Goal: Check status: Check status

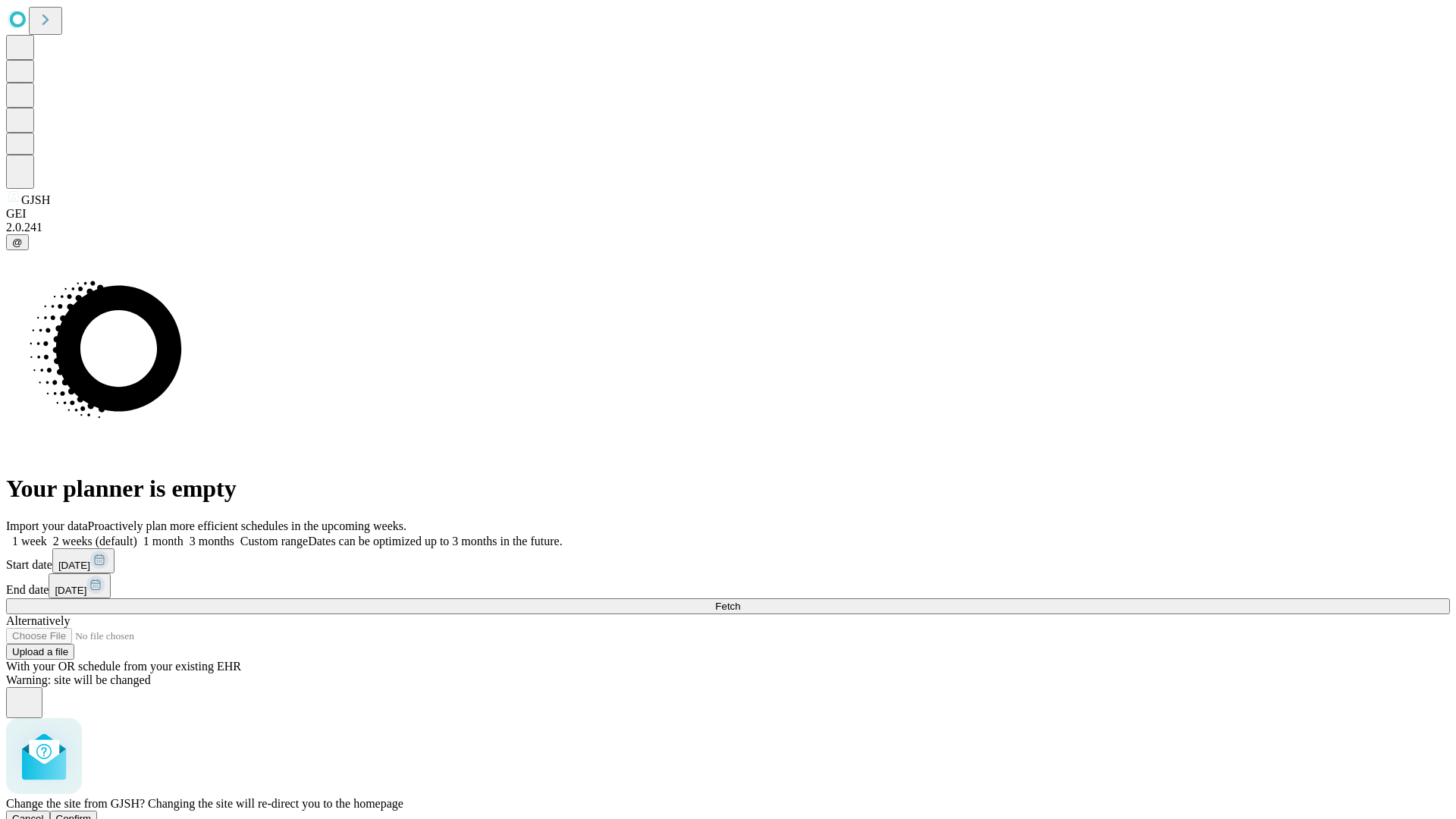
click at [92, 813] on span "Confirm" at bounding box center [73, 819] width 36 height 12
click at [137, 535] on label "2 weeks (default)" at bounding box center [93, 541] width 91 height 13
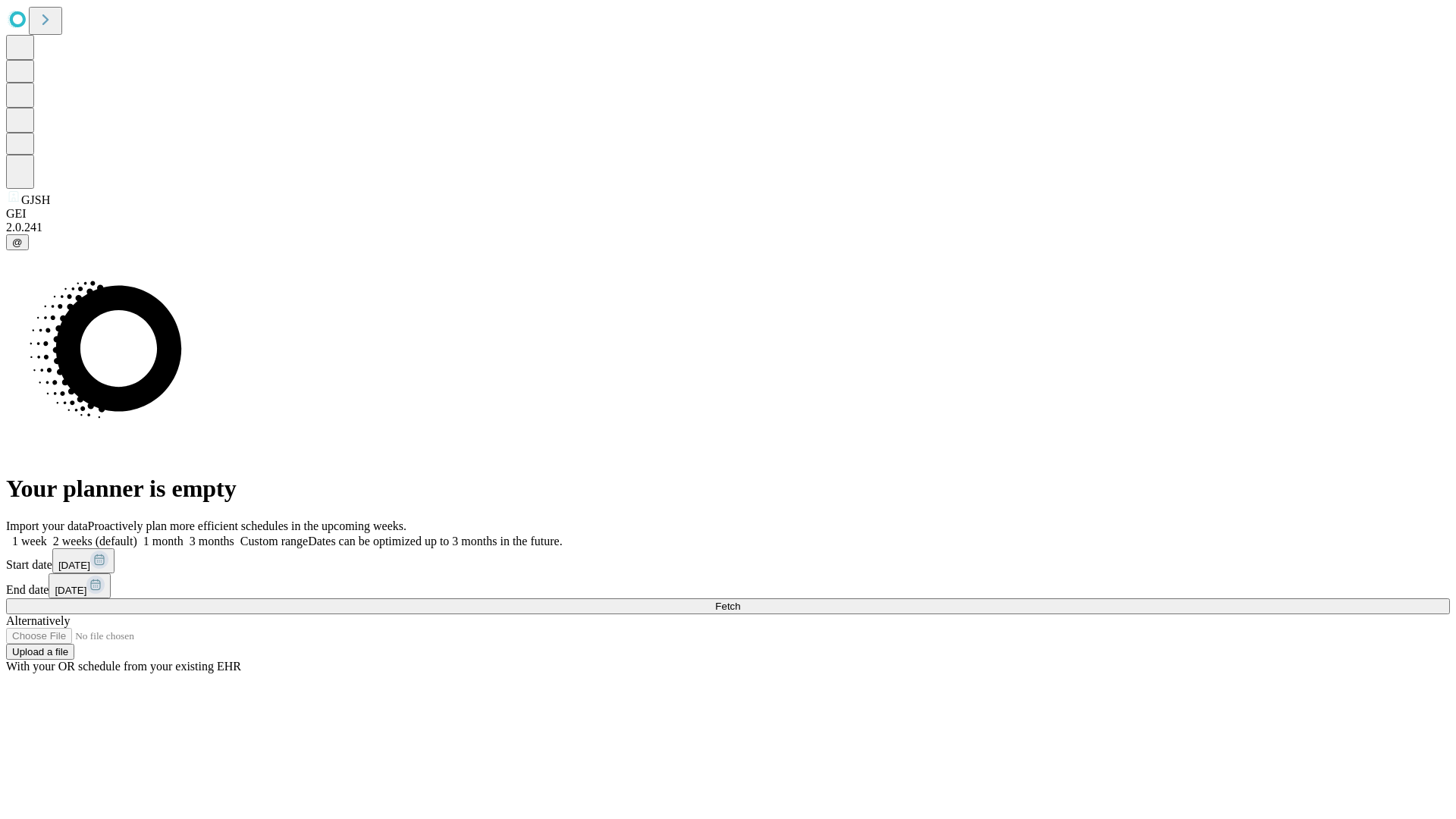
click at [740, 600] on span "Fetch" at bounding box center [728, 606] width 25 height 12
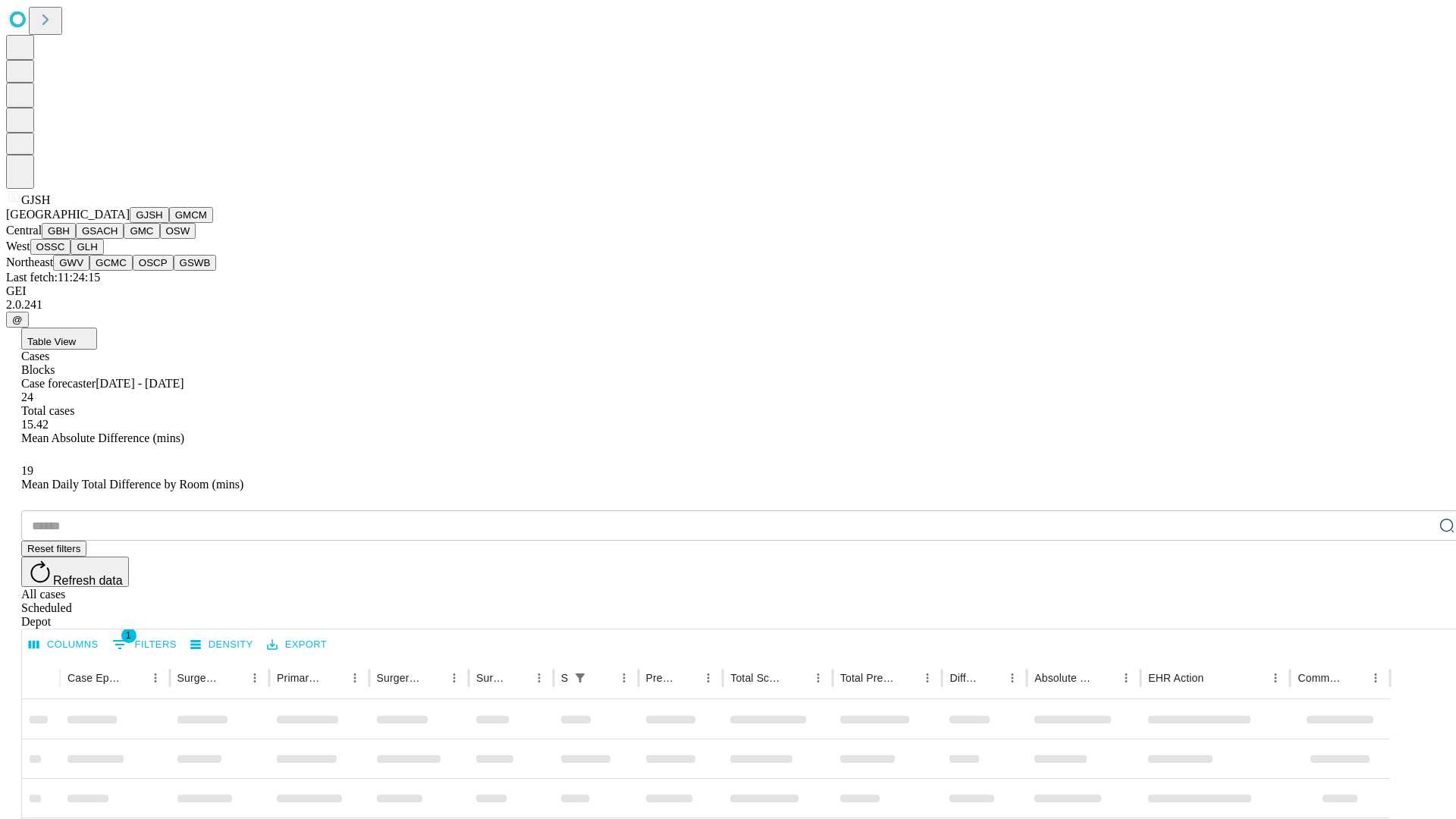
click at [169, 223] on button "GMCM" at bounding box center [191, 215] width 44 height 16
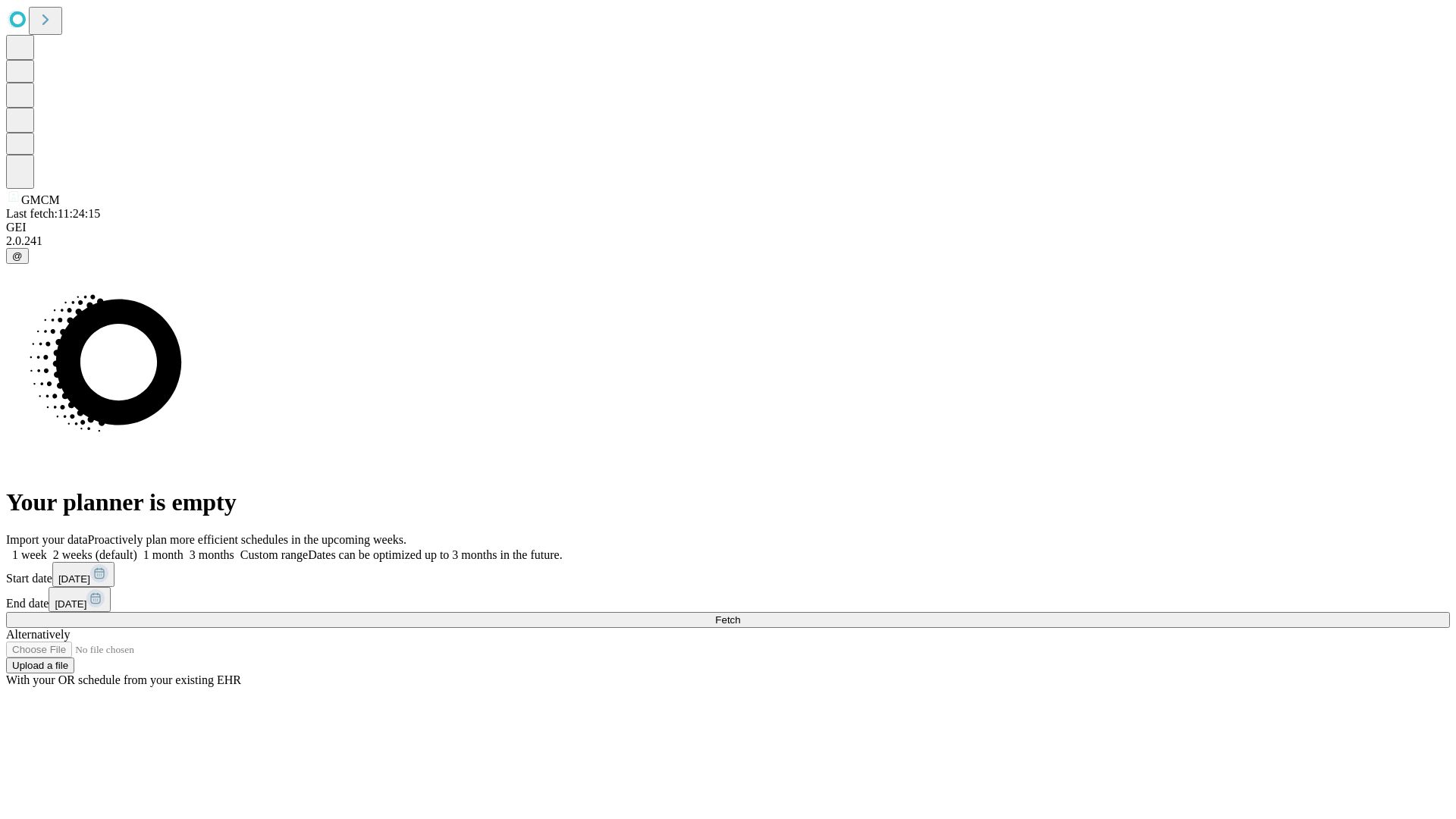
click at [740, 614] on span "Fetch" at bounding box center [728, 620] width 25 height 12
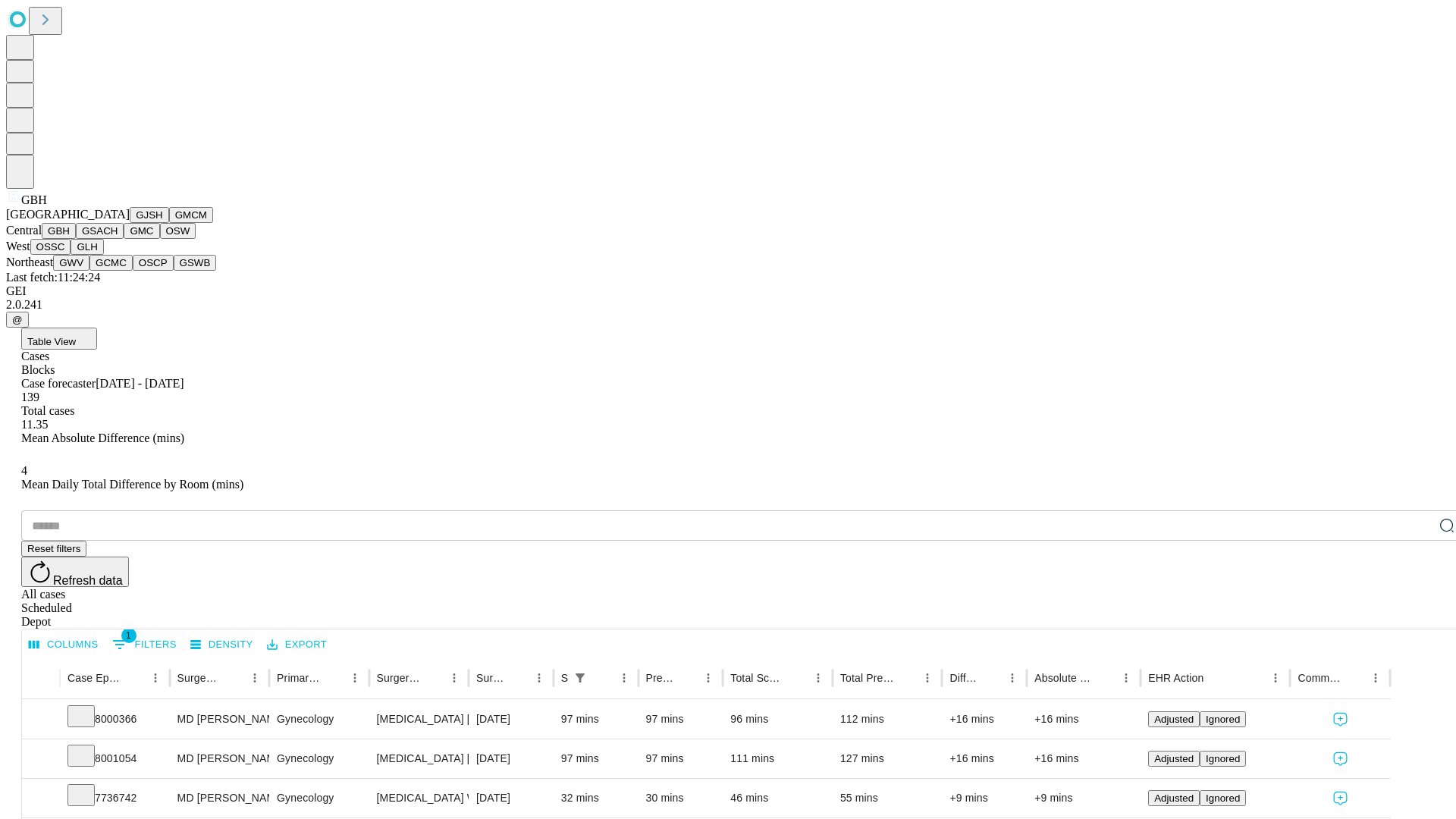
click at [118, 239] on button "GSACH" at bounding box center [100, 230] width 48 height 16
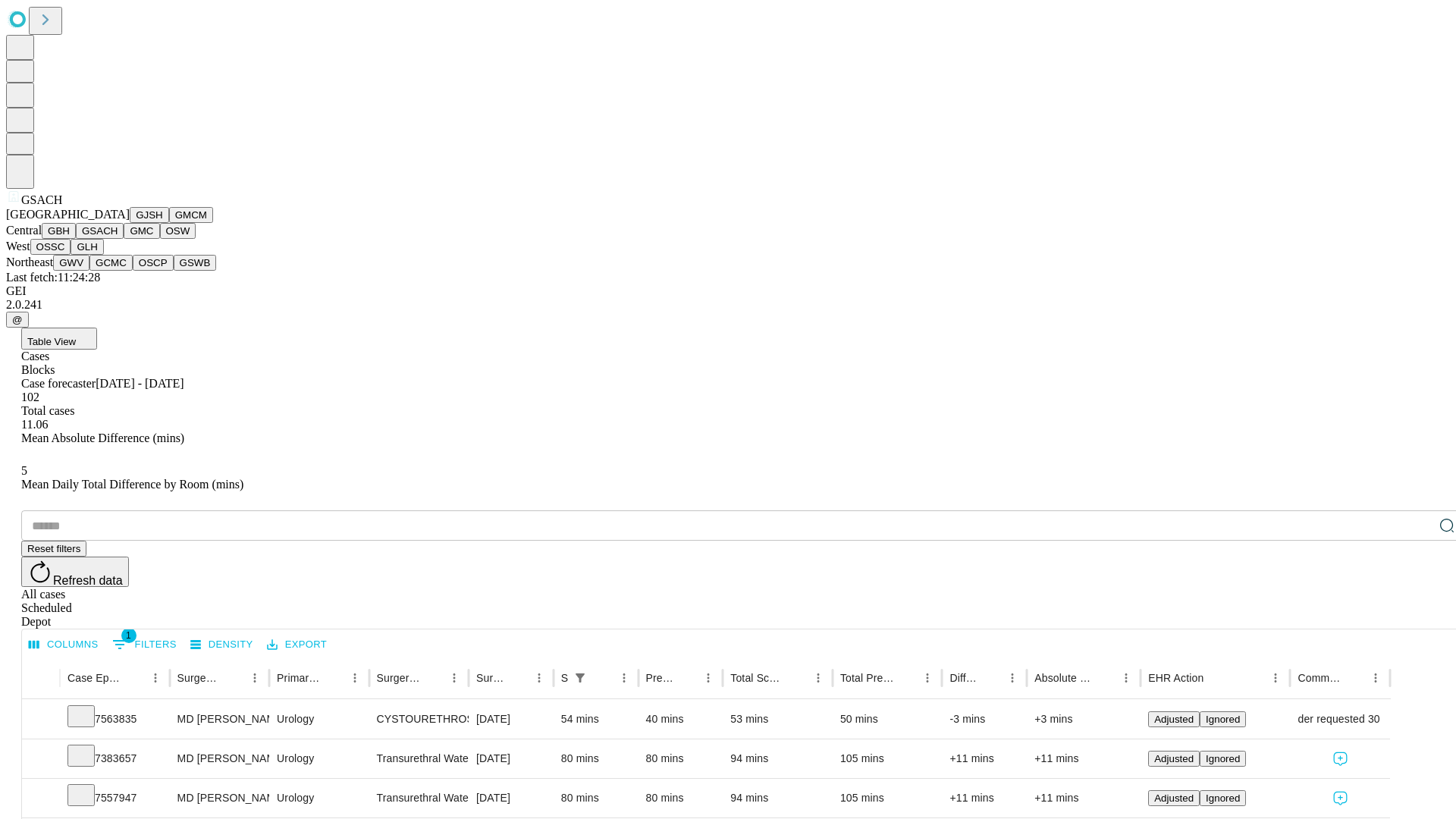
click at [123, 239] on button "GMC" at bounding box center [141, 230] width 36 height 16
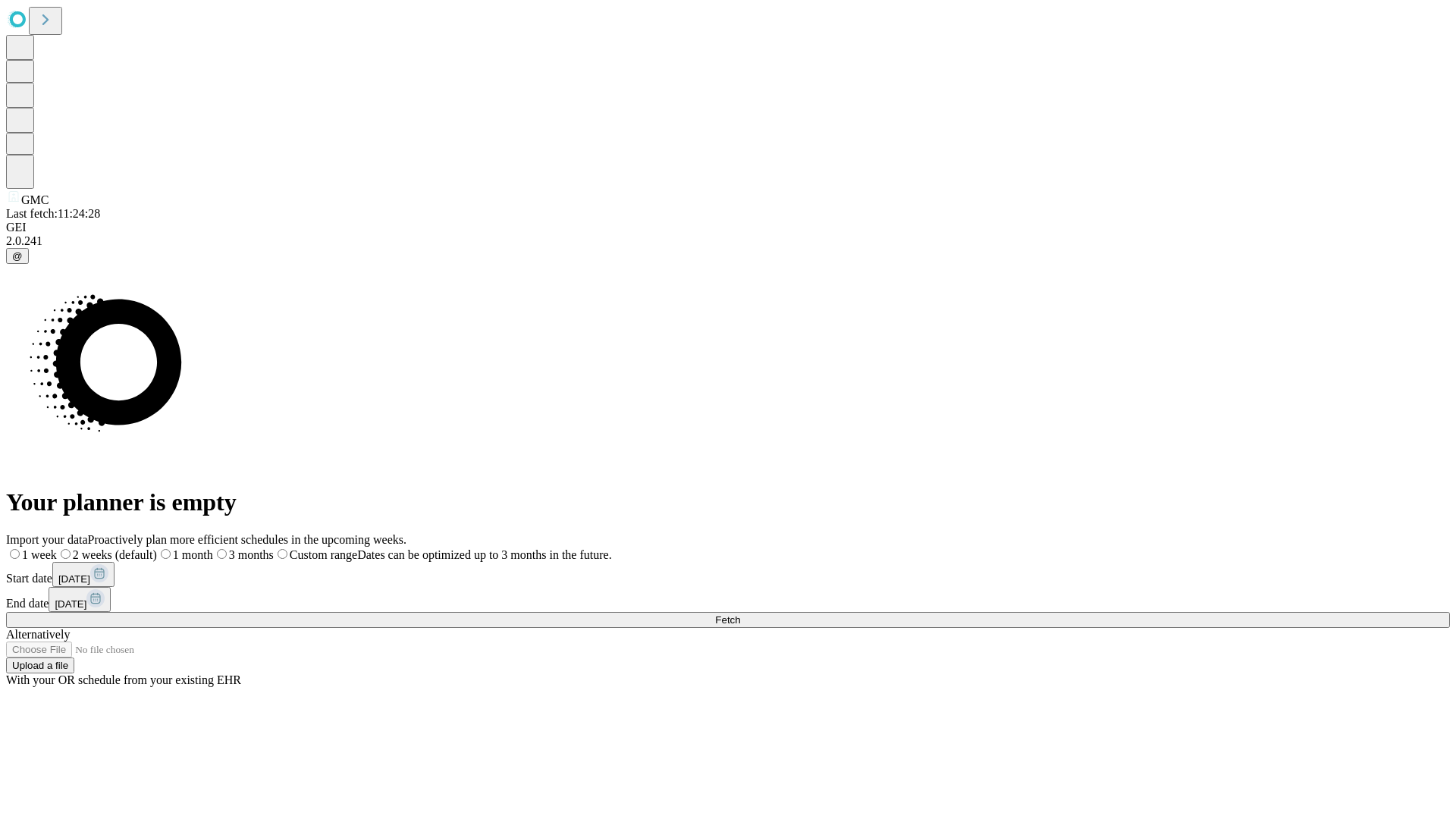
click at [740, 614] on span "Fetch" at bounding box center [728, 620] width 25 height 12
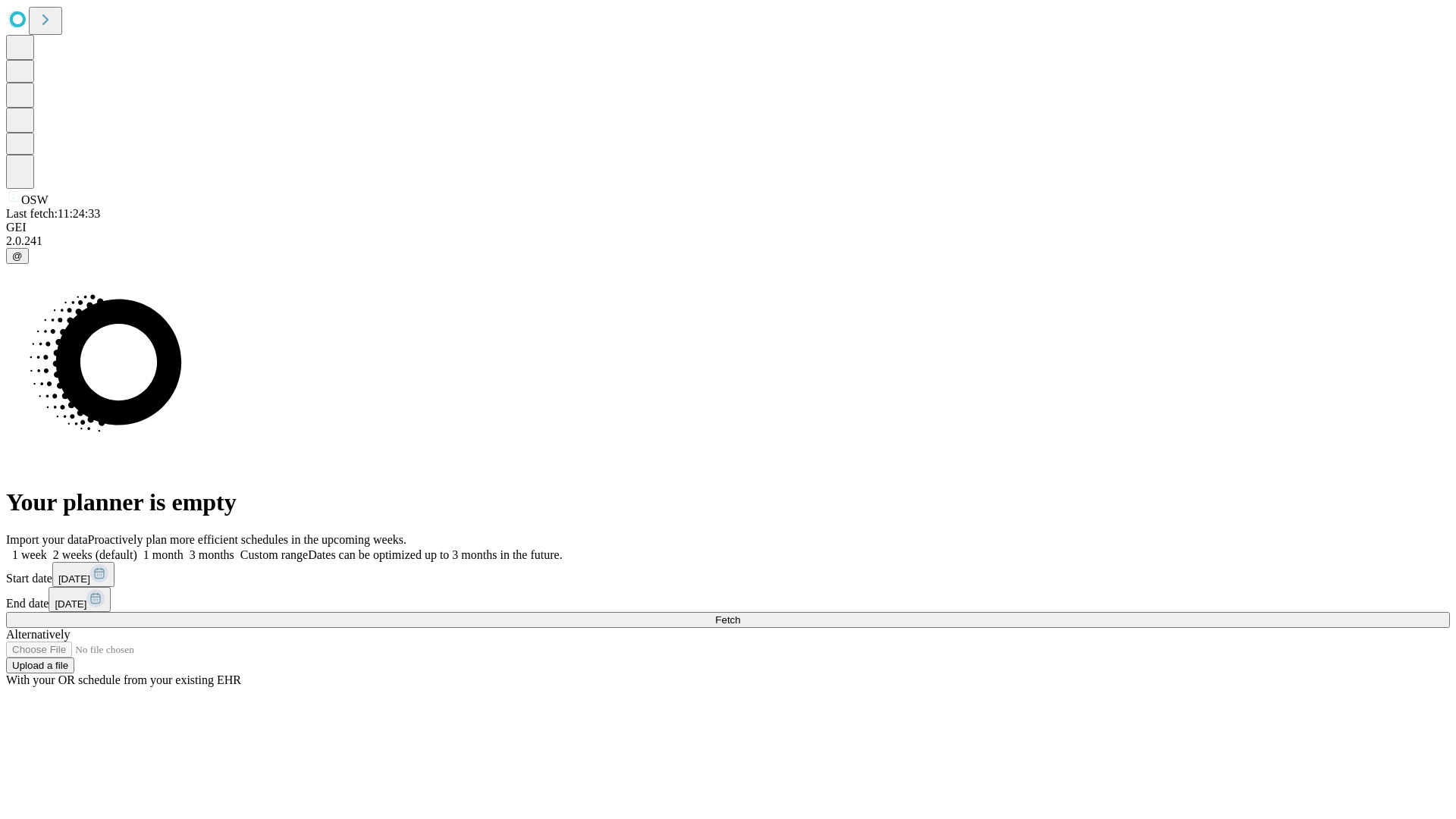
click at [740, 614] on span "Fetch" at bounding box center [728, 620] width 25 height 12
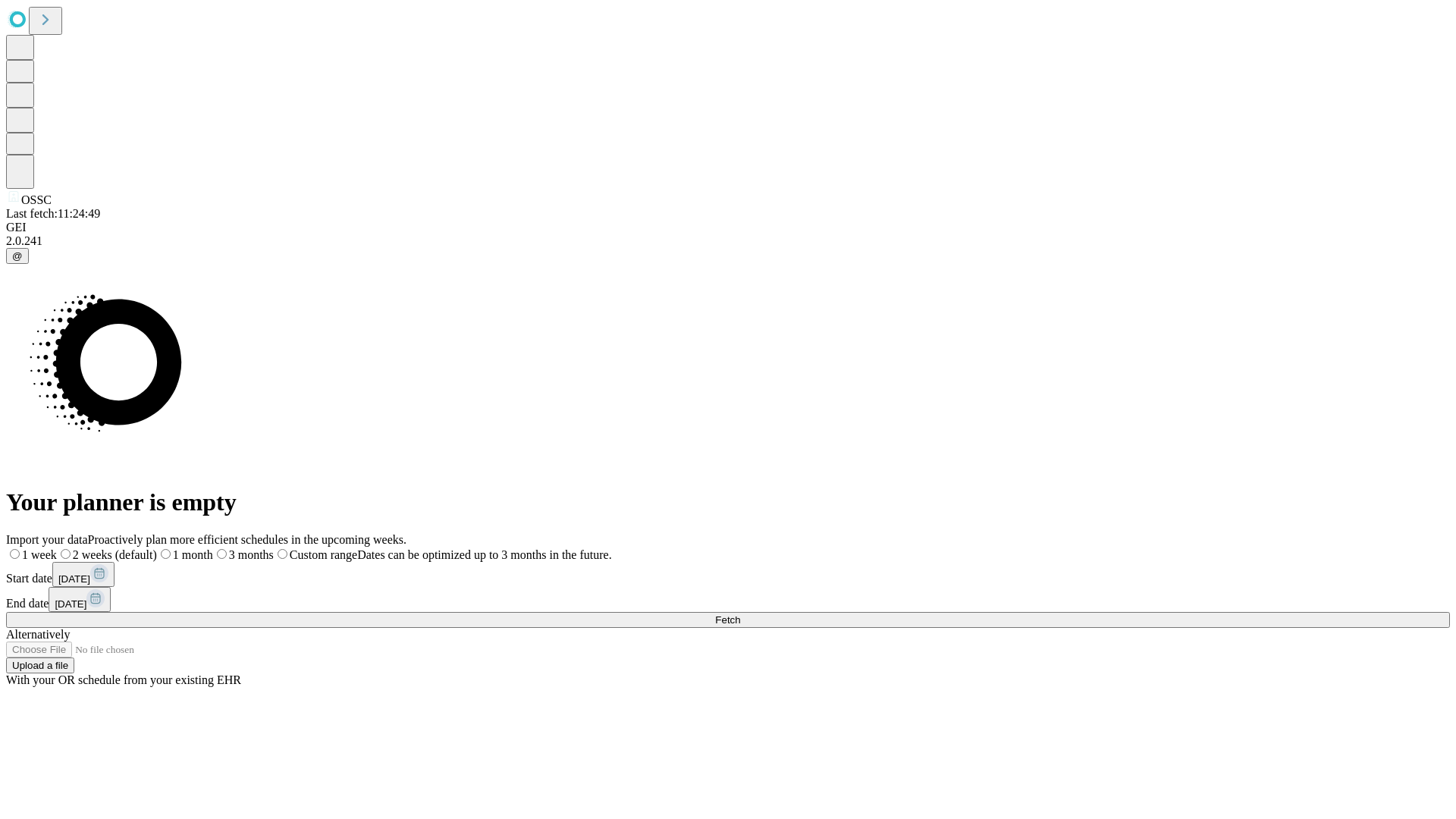
click at [740, 614] on span "Fetch" at bounding box center [728, 620] width 25 height 12
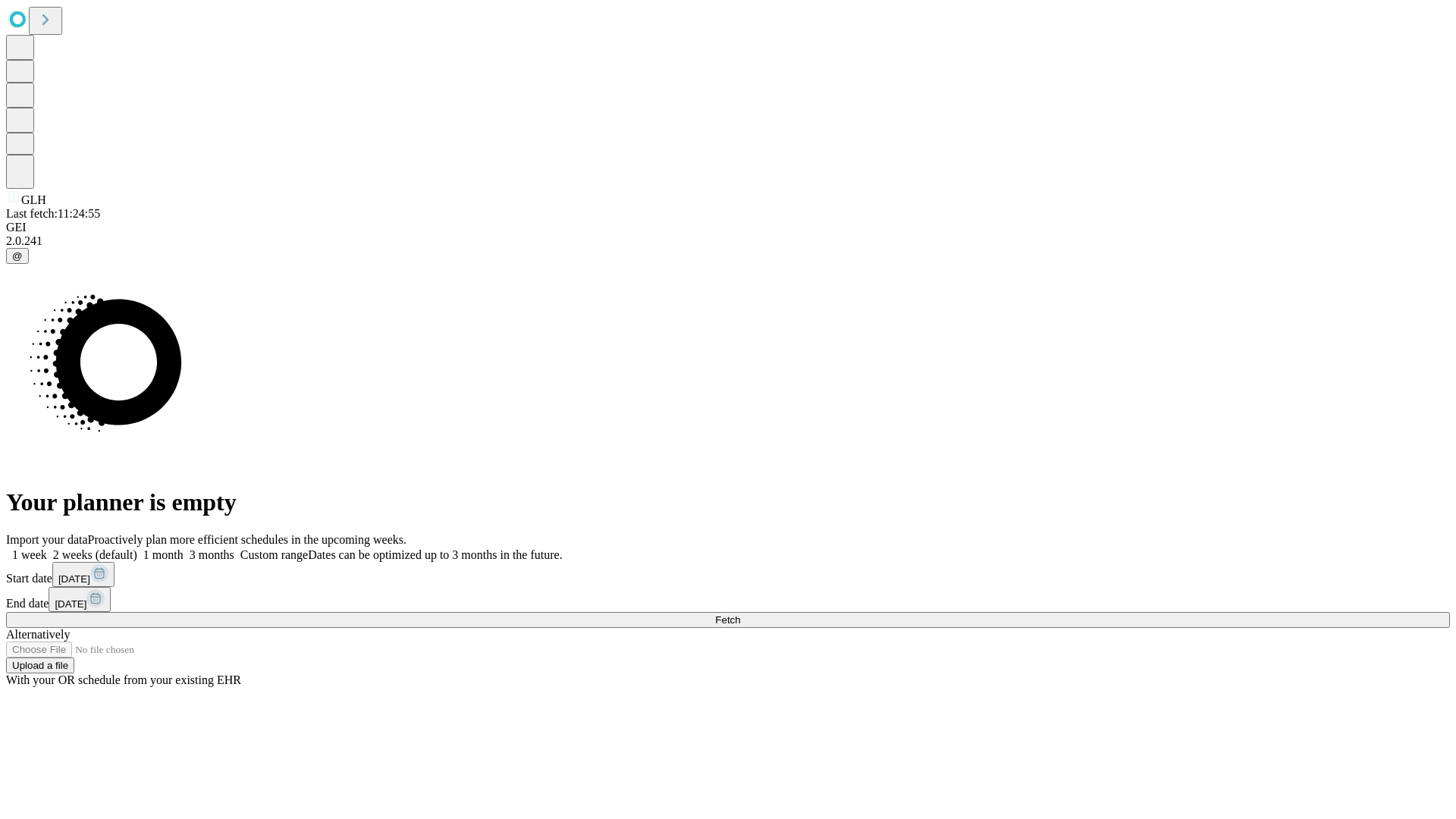
click at [137, 548] on label "2 weeks (default)" at bounding box center [93, 554] width 91 height 13
click at [740, 614] on span "Fetch" at bounding box center [728, 620] width 25 height 12
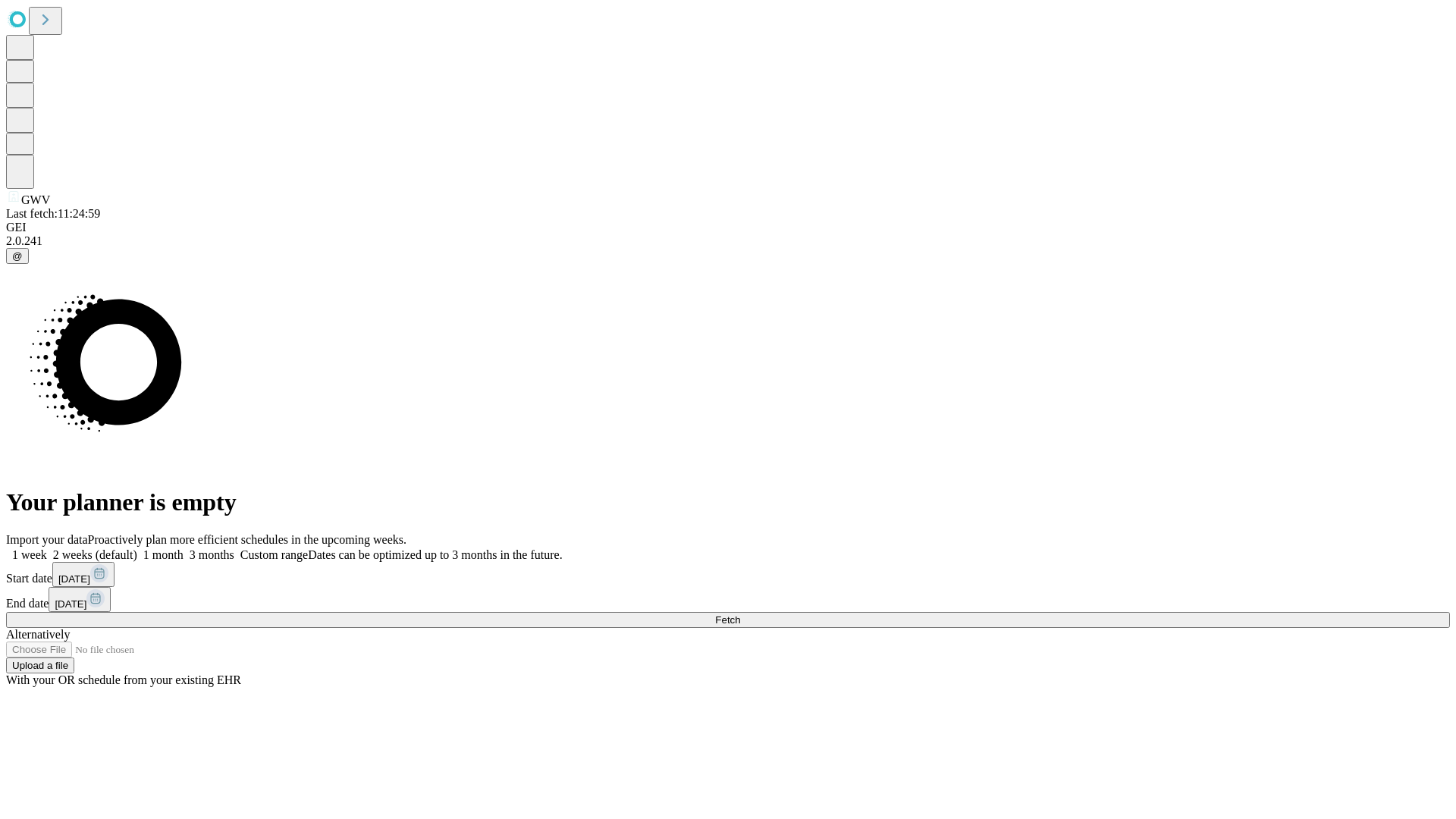
click at [137, 548] on label "2 weeks (default)" at bounding box center [93, 554] width 91 height 13
click at [740, 614] on span "Fetch" at bounding box center [728, 620] width 25 height 12
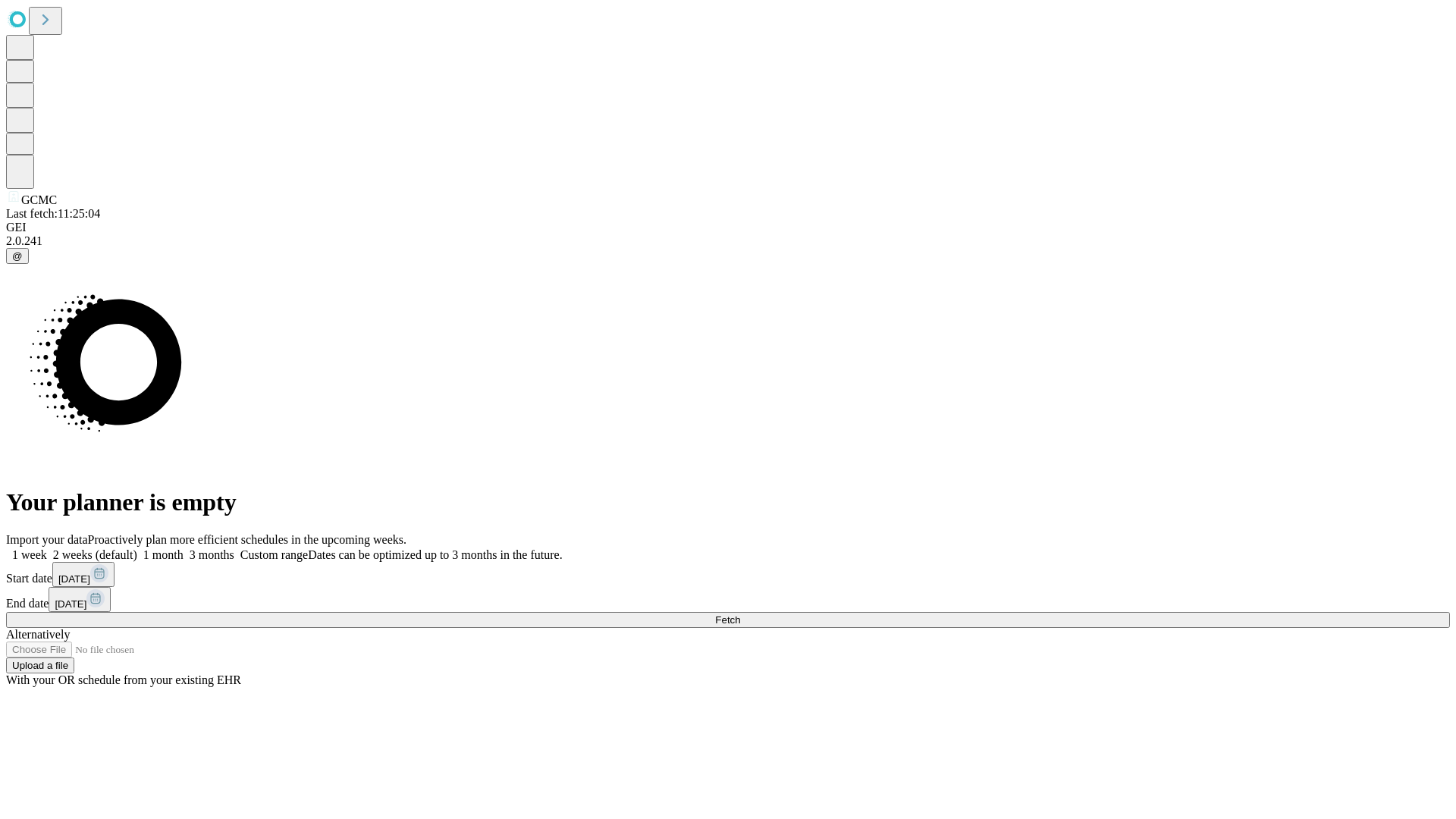
click at [137, 548] on label "2 weeks (default)" at bounding box center [93, 554] width 91 height 13
click at [740, 614] on span "Fetch" at bounding box center [728, 620] width 25 height 12
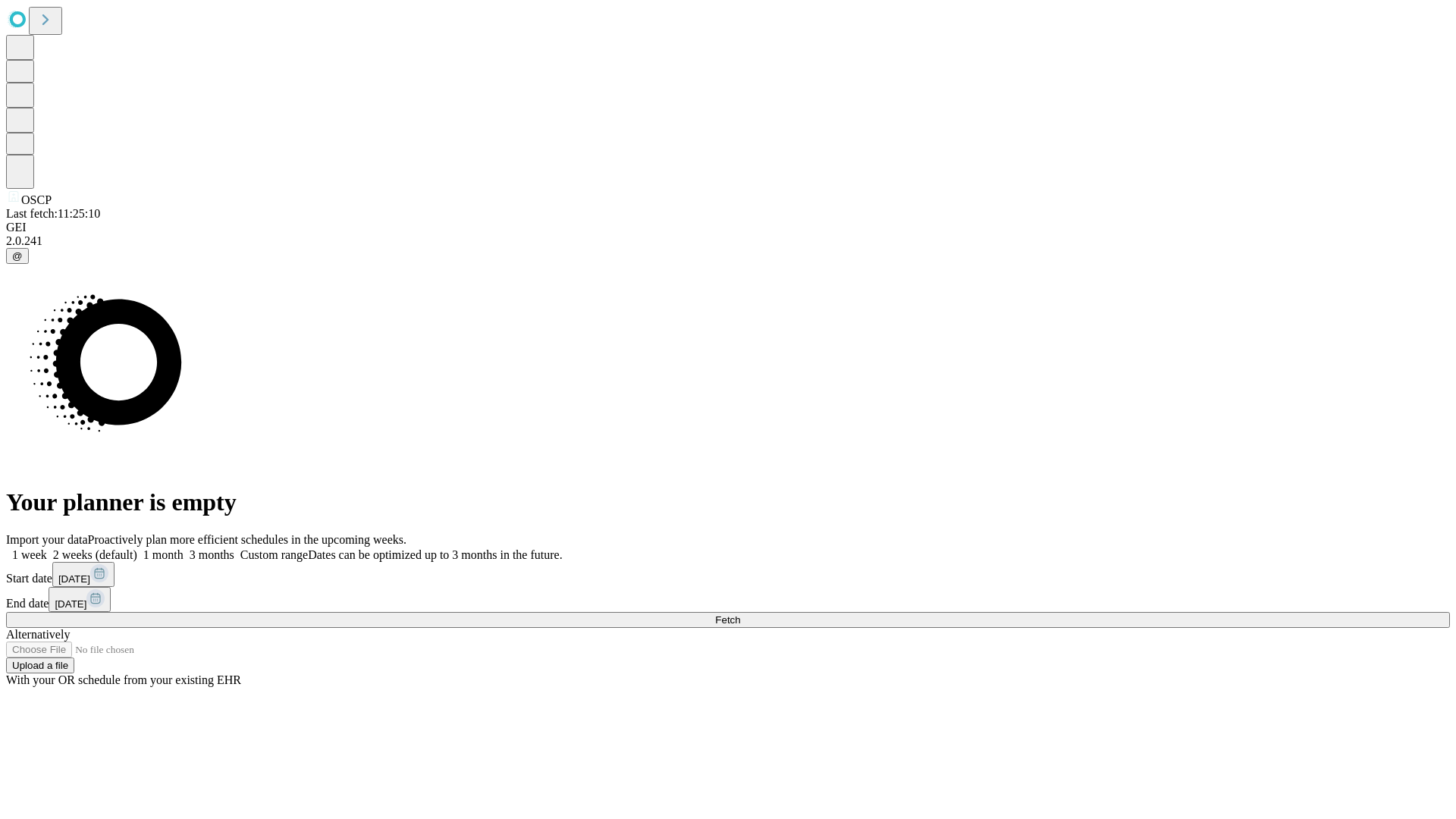
click at [137, 548] on label "2 weeks (default)" at bounding box center [93, 554] width 91 height 13
click at [740, 614] on span "Fetch" at bounding box center [728, 620] width 25 height 12
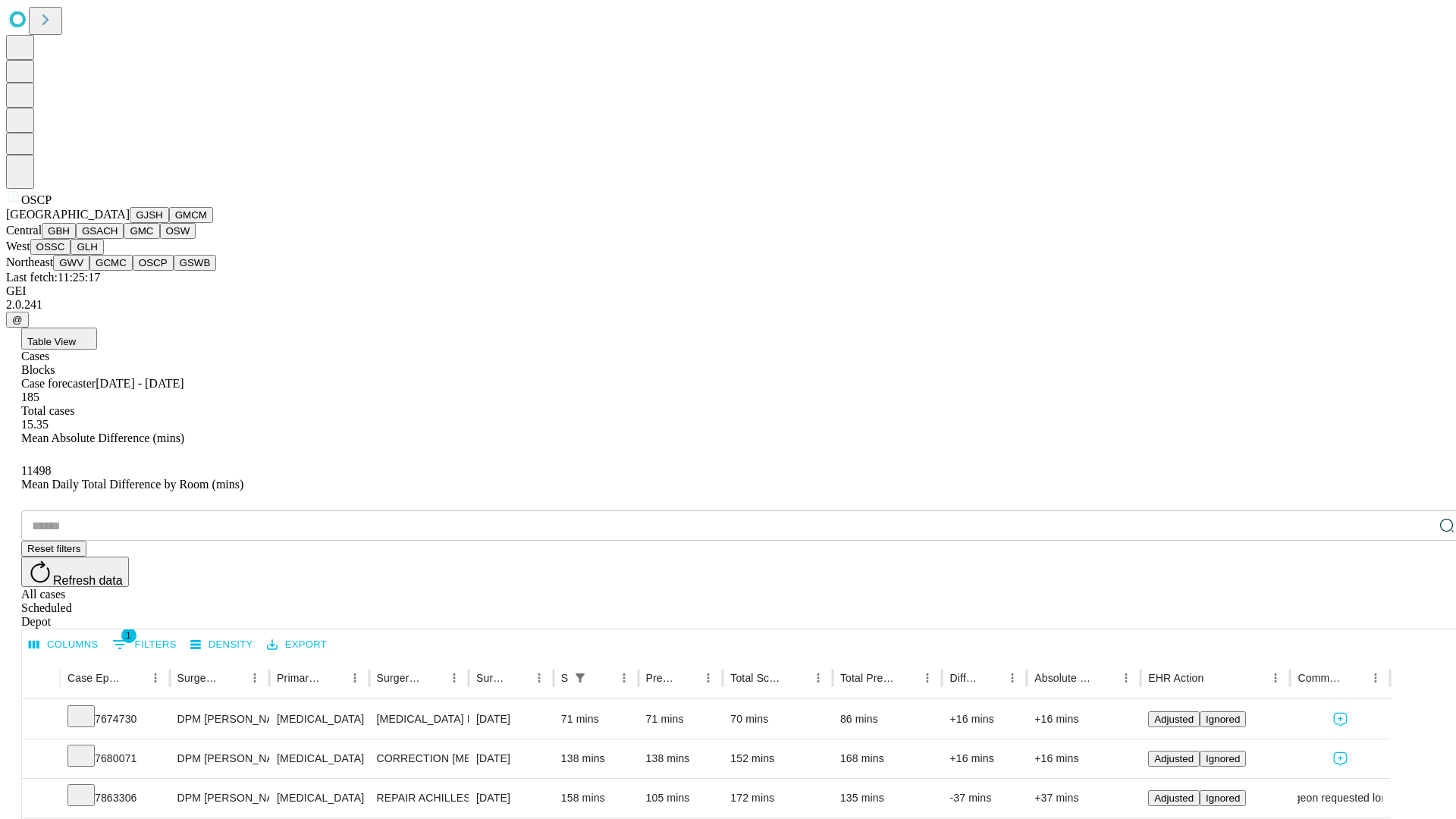
click at [173, 271] on button "GSWB" at bounding box center [195, 262] width 43 height 16
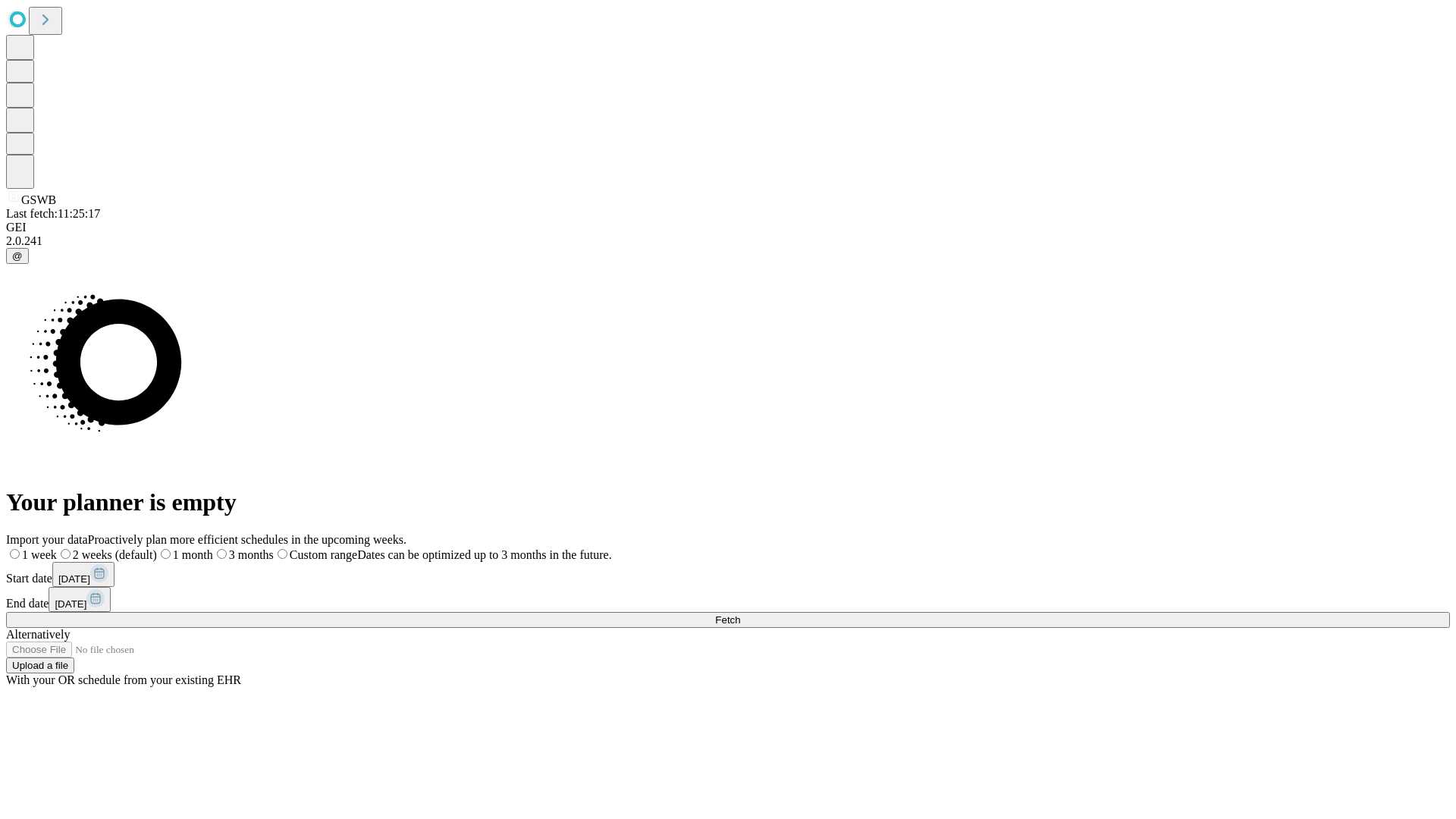
click at [740, 614] on span "Fetch" at bounding box center [728, 620] width 25 height 12
